Goal: Obtain resource: Download file/media

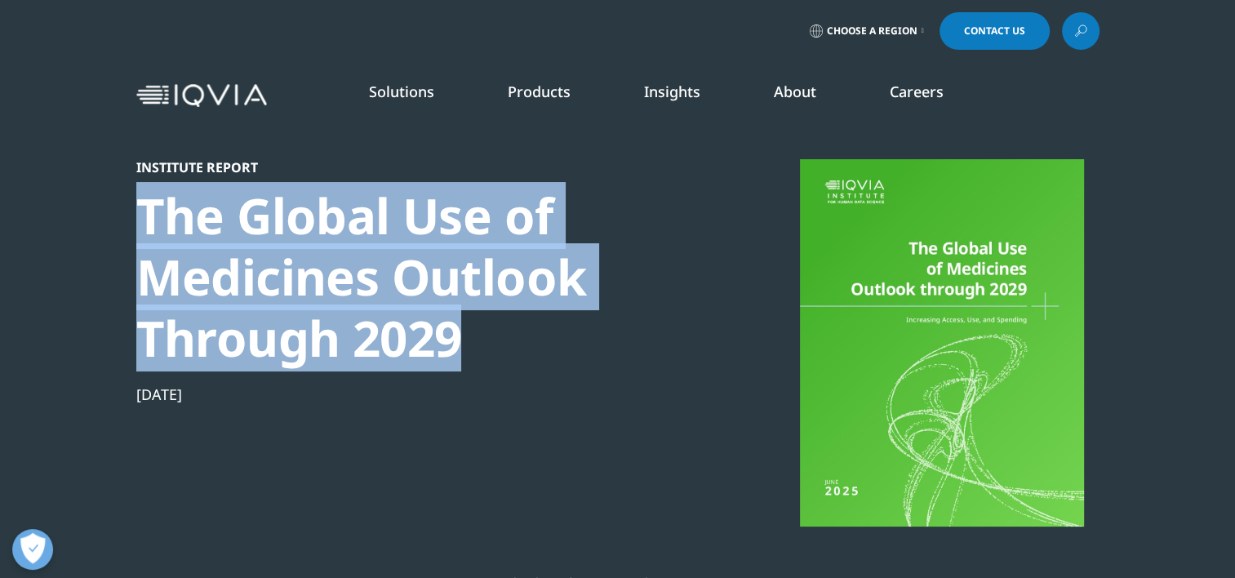
drag, startPoint x: 141, startPoint y: 217, endPoint x: 460, endPoint y: 335, distance: 340.1
click at [460, 335] on div "The Global Use of Medicines Outlook Through 2029" at bounding box center [416, 277] width 560 height 184
copy div "The Global Use of Medicines Outlook Through 2029"
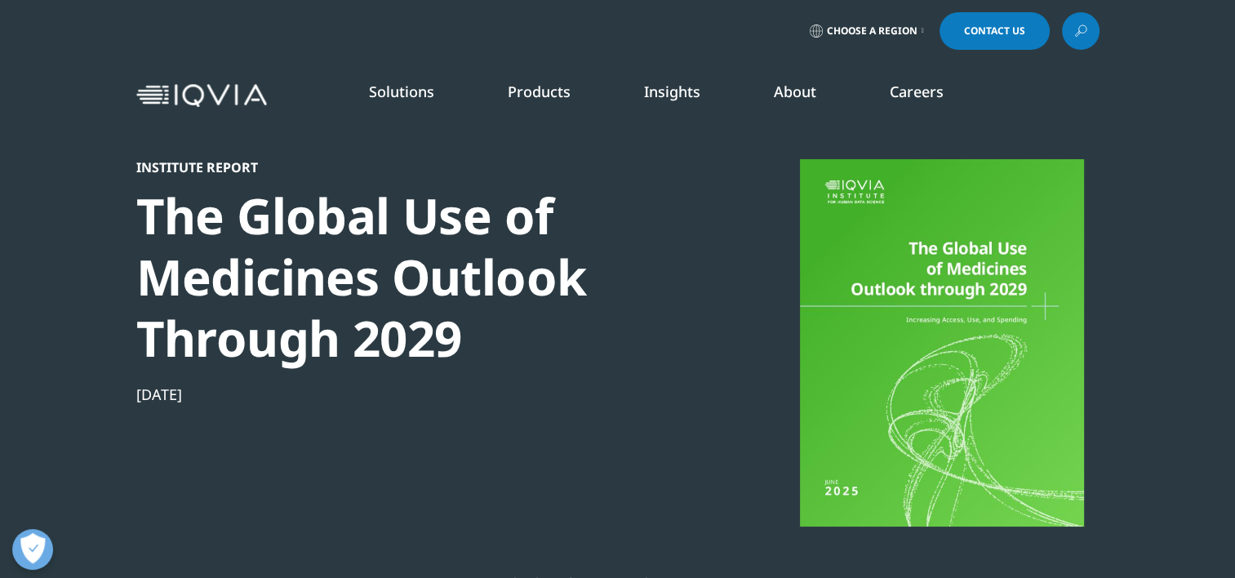
click at [856, 499] on div at bounding box center [941, 342] width 315 height 367
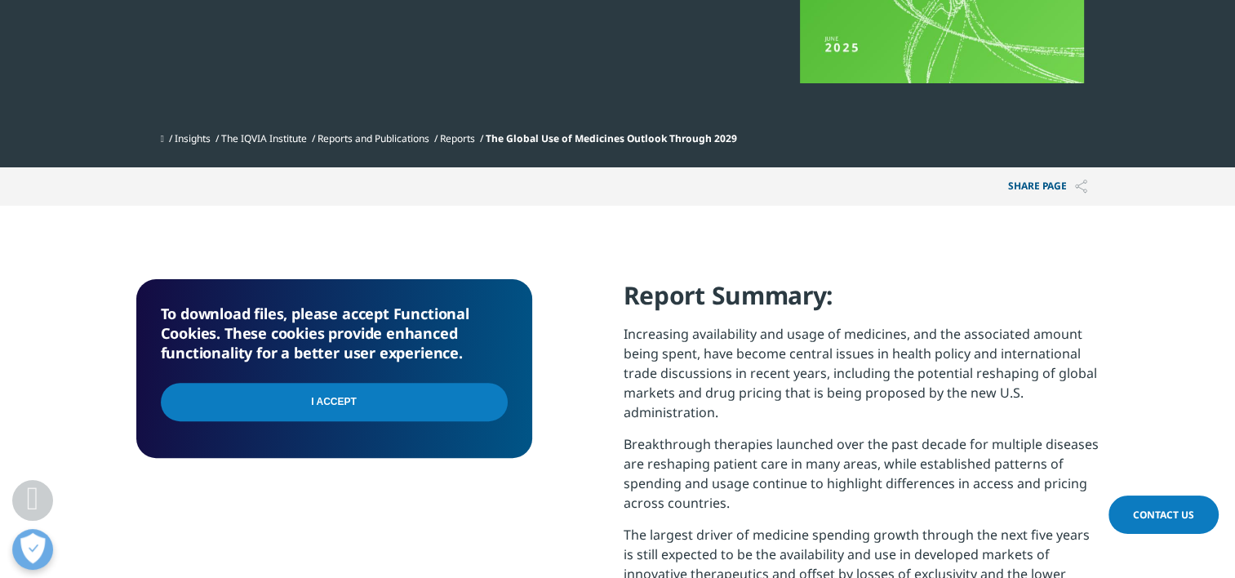
scroll to position [490, 0]
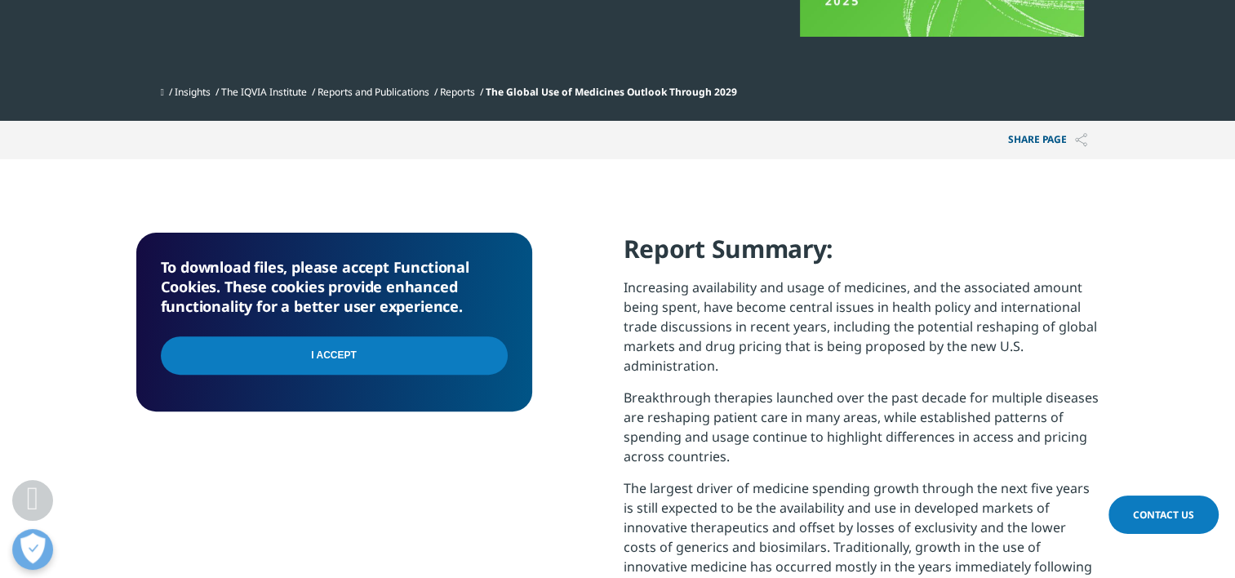
click at [309, 353] on input "I Accept" at bounding box center [334, 355] width 347 height 38
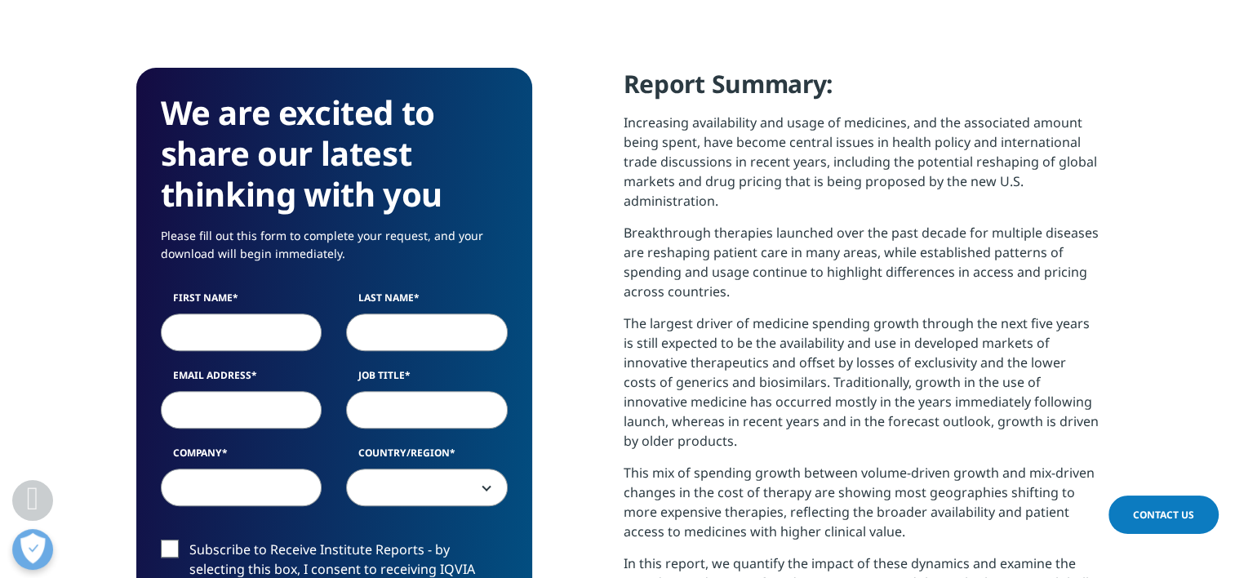
scroll to position [653, 0]
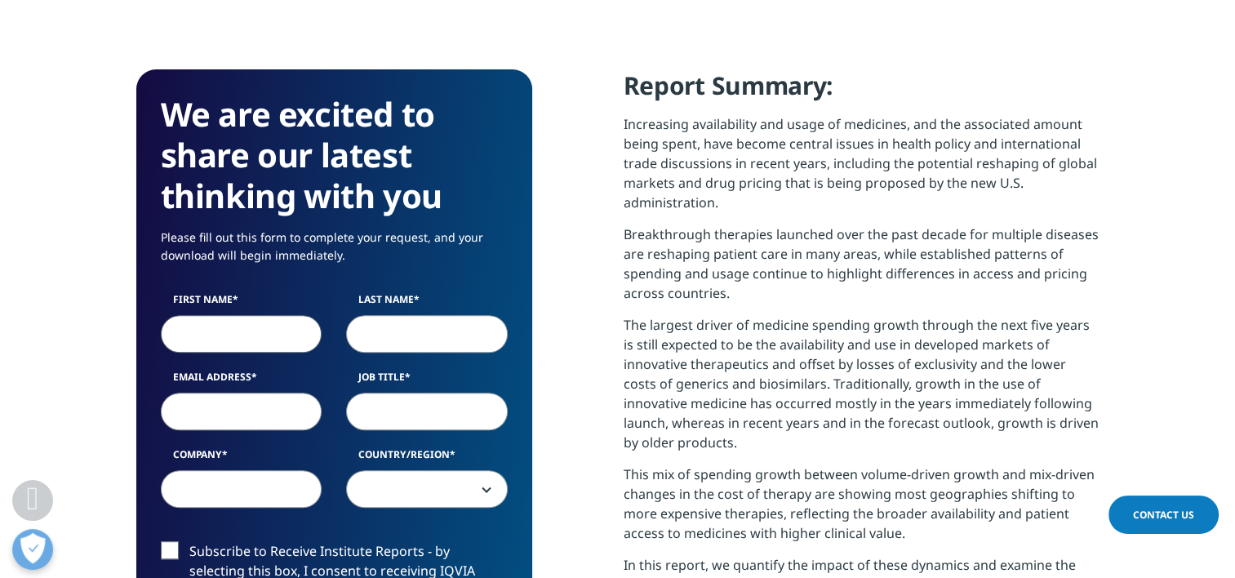
click at [255, 330] on input "First Name" at bounding box center [242, 334] width 162 height 38
type input "SUSAN"
type input "LYNN"
type input "SUSAN.X.LYNN@GSK.COM"
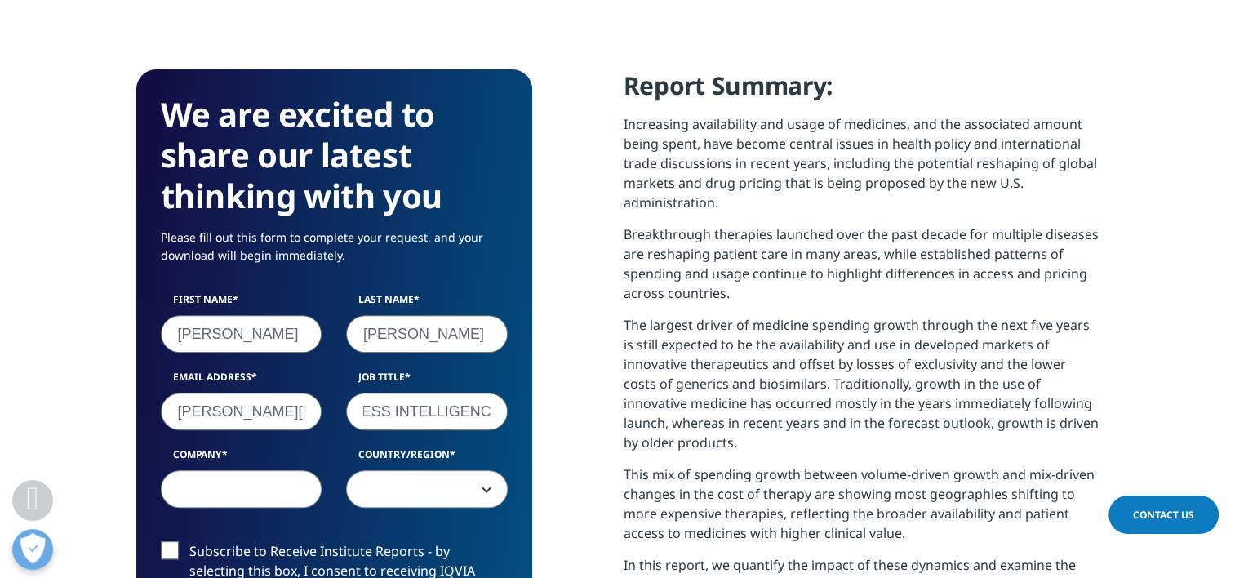
scroll to position [0, 189]
type input "MANAGER, MARKET ACCESS INTELLIGENCE"
type input "GSK"
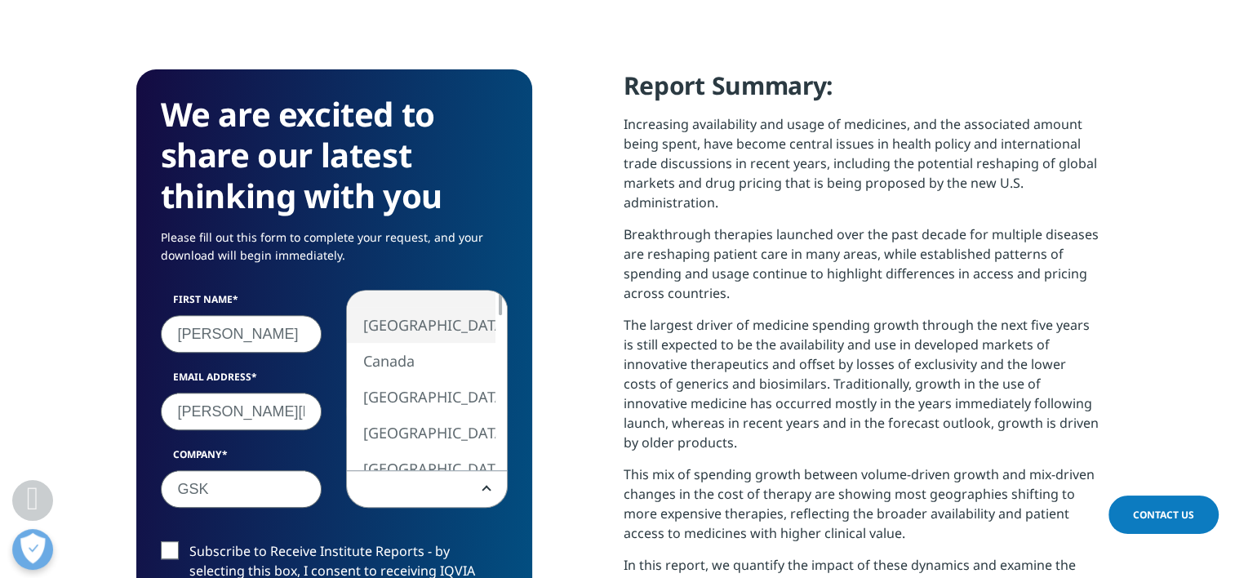
select select "[GEOGRAPHIC_DATA]"
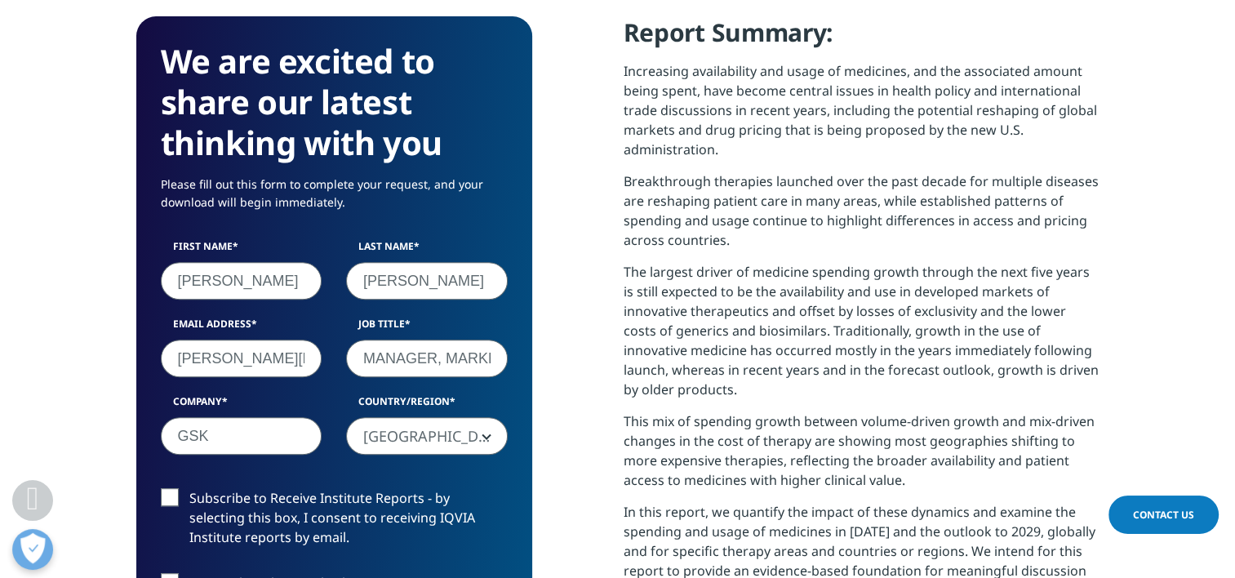
scroll to position [735, 0]
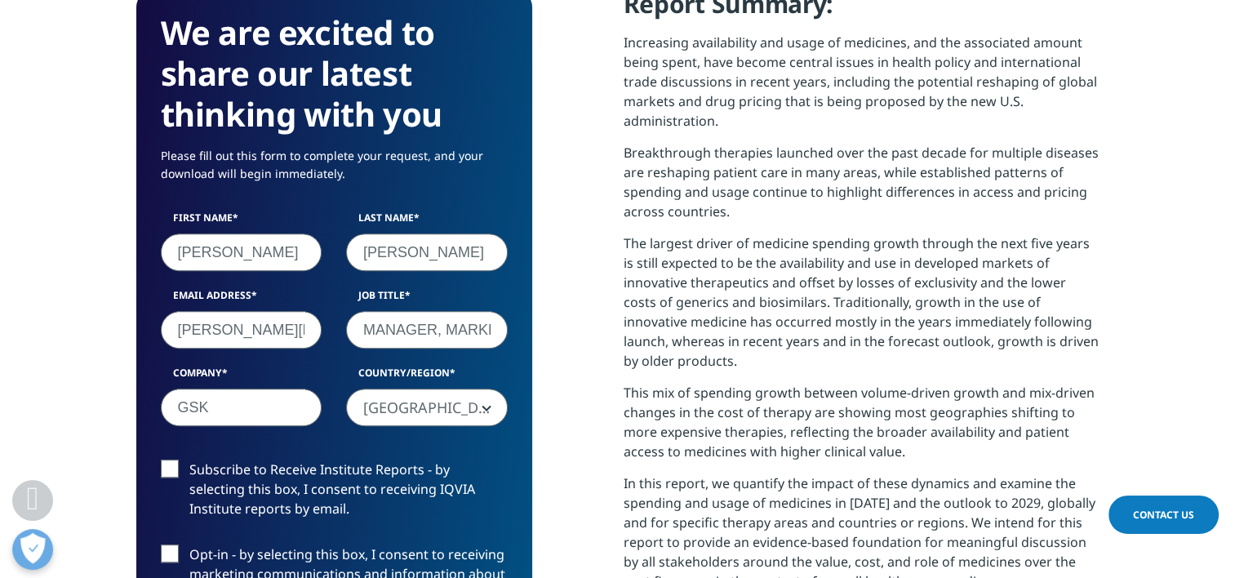
click at [165, 467] on label "Subscribe to Receive Institute Reports - by selecting this box, I consent to re…" at bounding box center [334, 493] width 347 height 68
click at [189, 459] on input "Subscribe to Receive Institute Reports - by selecting this box, I consent to re…" at bounding box center [189, 459] width 0 height 0
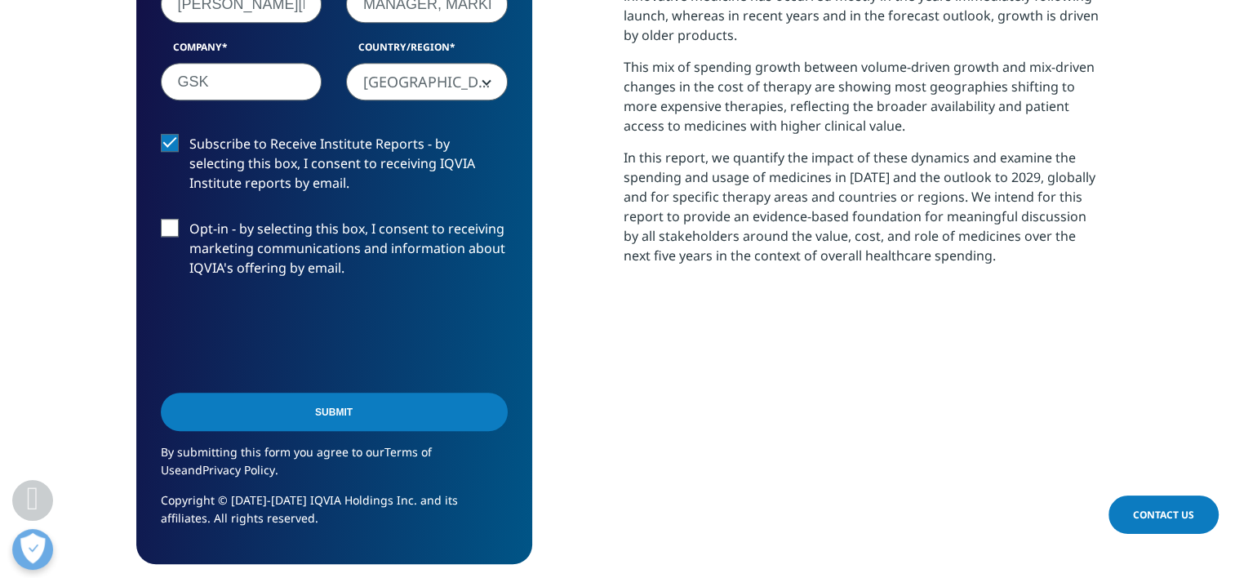
scroll to position [1061, 0]
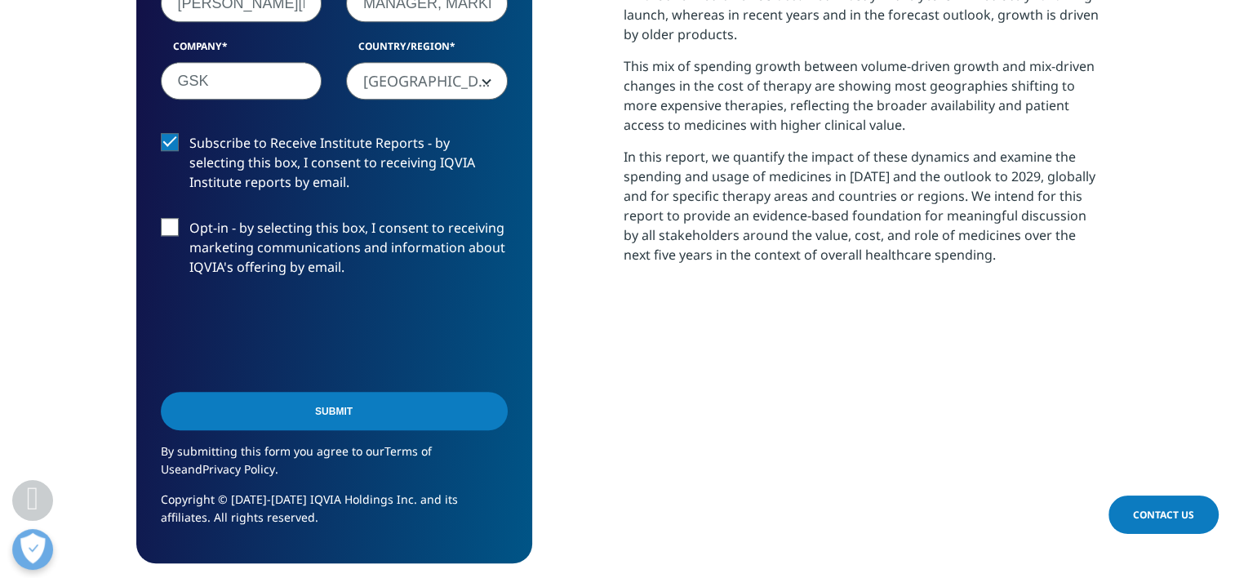
click at [310, 414] on input "Submit" at bounding box center [334, 411] width 347 height 38
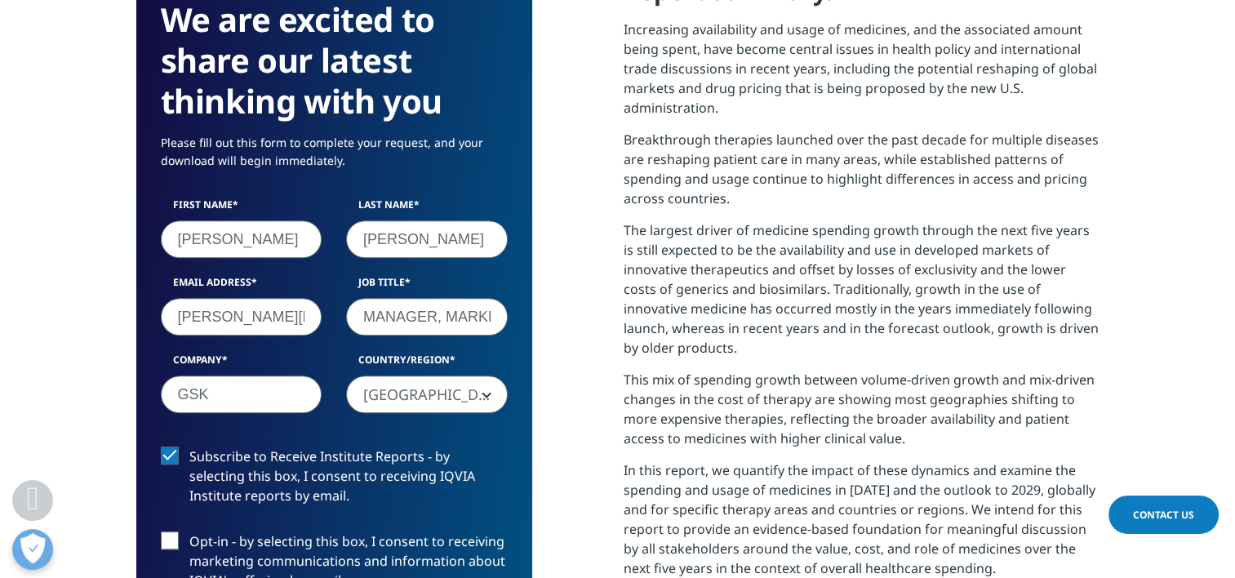
scroll to position [8, 8]
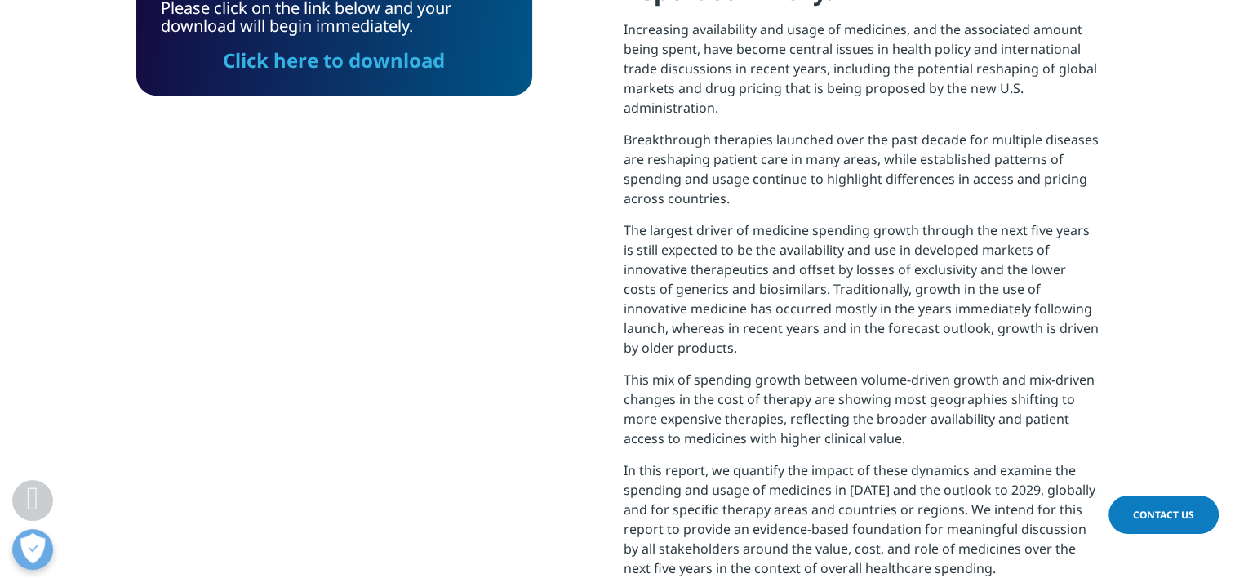
click at [304, 62] on link "Click here to download" at bounding box center [334, 60] width 222 height 27
